Goal: Task Accomplishment & Management: Manage account settings

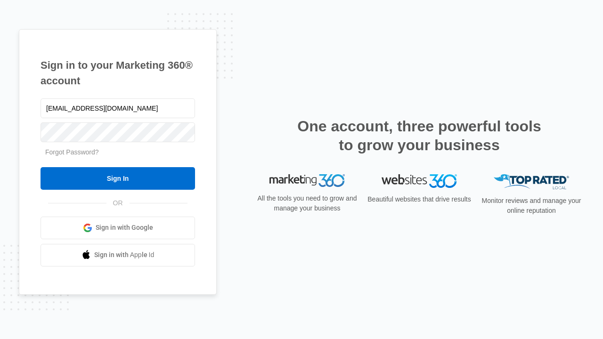
type input "[EMAIL_ADDRESS][DOMAIN_NAME]"
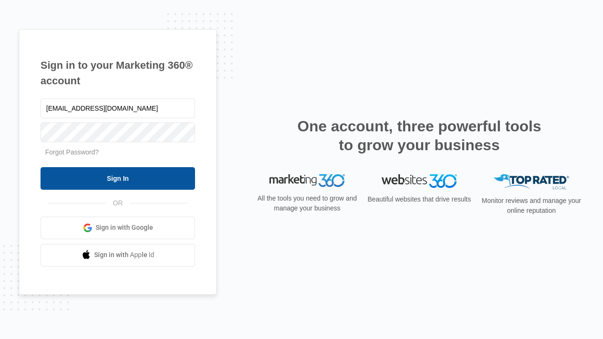
click at [118, 178] on input "Sign In" at bounding box center [117, 178] width 154 height 23
